Goal: Navigation & Orientation: Understand site structure

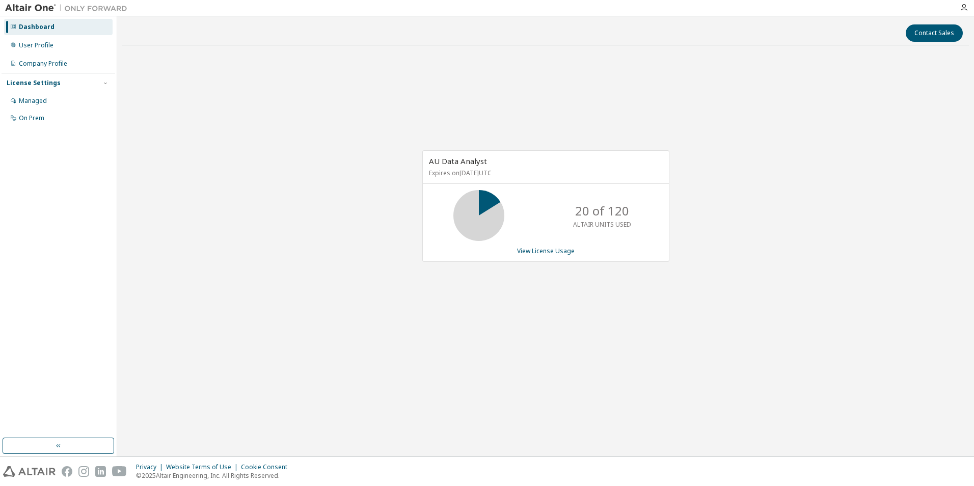
click at [778, 369] on div "AU Data Analyst Expires on September 21, 2025 UTC 20 of 120 ALTAIR UNITS USED V…" at bounding box center [545, 212] width 847 height 316
